Goal: Navigation & Orientation: Find specific page/section

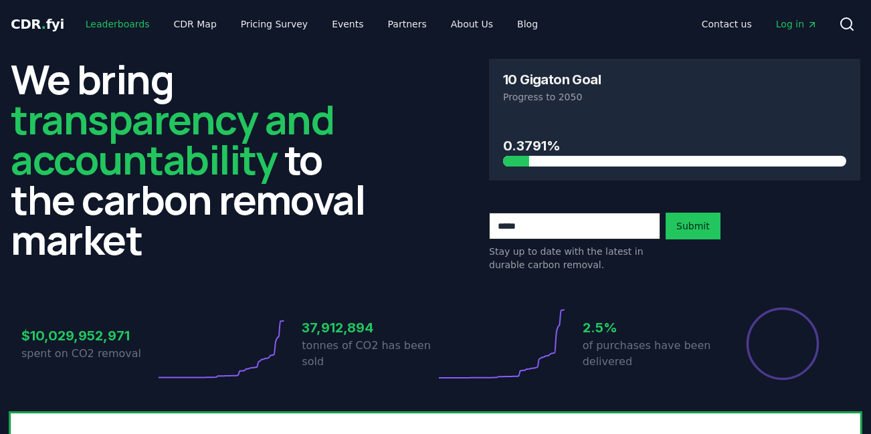
click at [119, 24] on link "Leaderboards" at bounding box center [118, 24] width 86 height 24
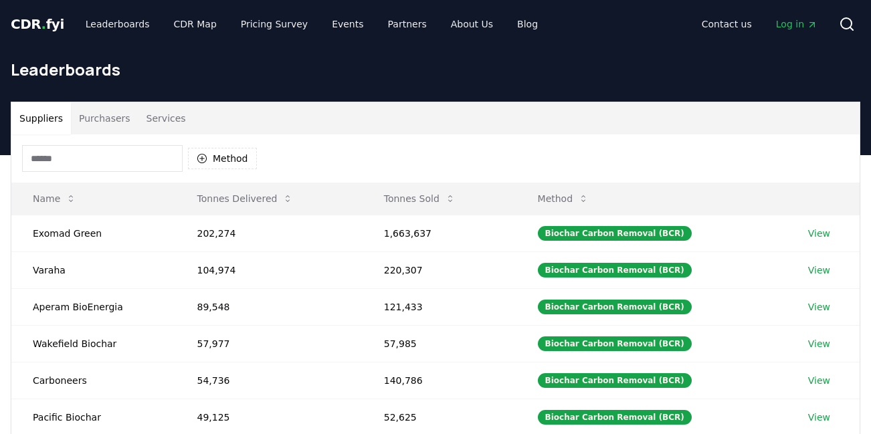
click at [800, 19] on span "Log in" at bounding box center [796, 23] width 41 height 13
click at [126, 28] on link "Leaderboards" at bounding box center [118, 24] width 86 height 24
click at [41, 23] on span "." at bounding box center [43, 24] width 5 height 16
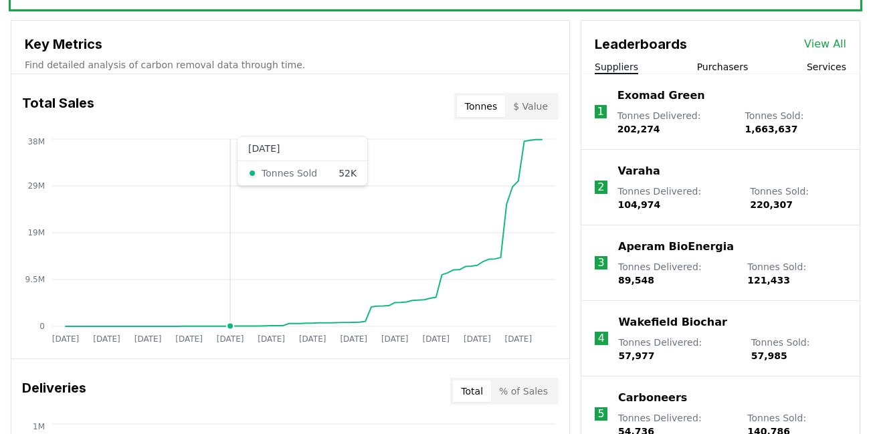
scroll to position [472, 0]
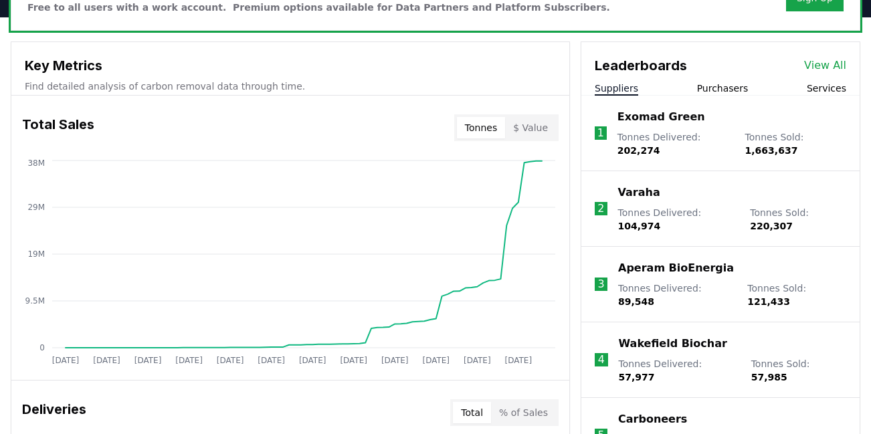
scroll to position [458, 0]
